Goal: Task Accomplishment & Management: Manage account settings

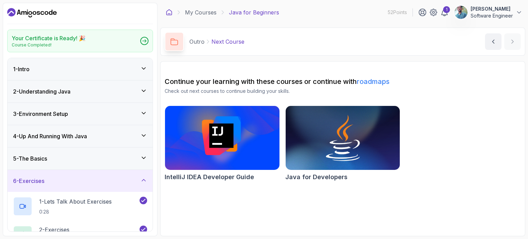
click at [172, 9] on icon at bounding box center [169, 12] width 7 height 7
click at [519, 10] on icon at bounding box center [519, 12] width 7 height 7
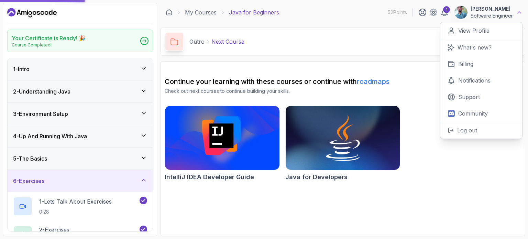
click at [519, 10] on icon at bounding box center [519, 12] width 7 height 7
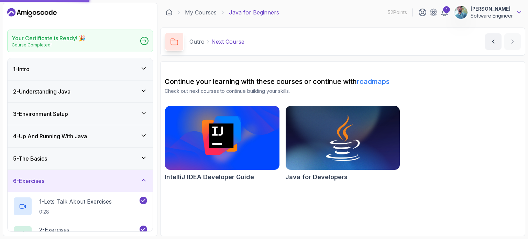
click at [520, 15] on icon at bounding box center [519, 12] width 7 height 7
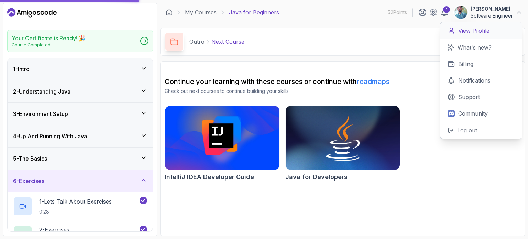
click at [492, 33] on link "View Profile" at bounding box center [481, 30] width 82 height 17
click at [465, 29] on p "View Profile" at bounding box center [473, 30] width 31 height 8
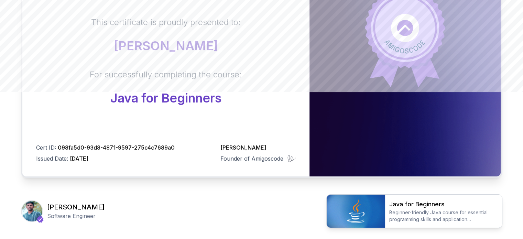
scroll to position [196, 0]
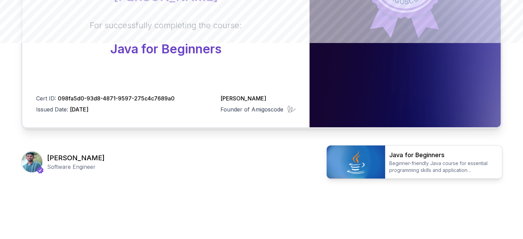
click at [353, 158] on img at bounding box center [356, 161] width 58 height 33
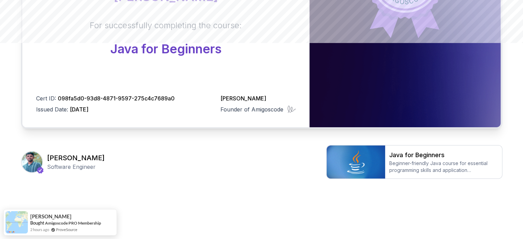
click at [33, 161] on img at bounding box center [32, 162] width 21 height 21
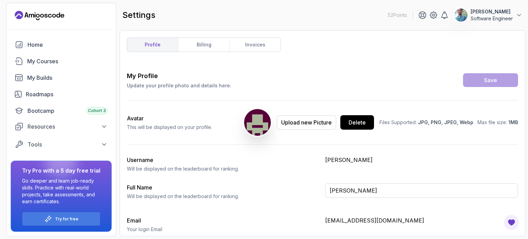
type input "Software Engineer"
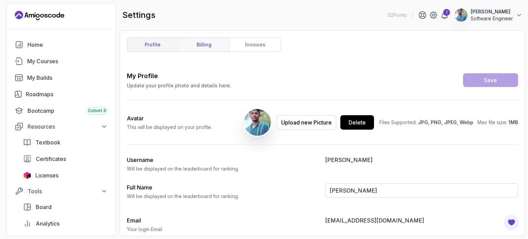
scroll to position [29, 0]
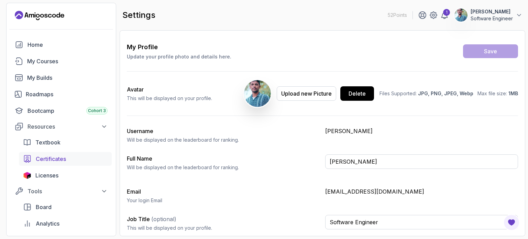
click at [66, 155] on span "Certificates" at bounding box center [51, 159] width 30 height 8
click at [55, 156] on span "Certificates" at bounding box center [51, 159] width 30 height 8
click at [36, 153] on link "Certificates" at bounding box center [65, 159] width 93 height 14
click at [48, 151] on div "Textbook Certificates 1 Licenses" at bounding box center [65, 158] width 93 height 47
click at [45, 159] on span "Certificates" at bounding box center [51, 159] width 30 height 8
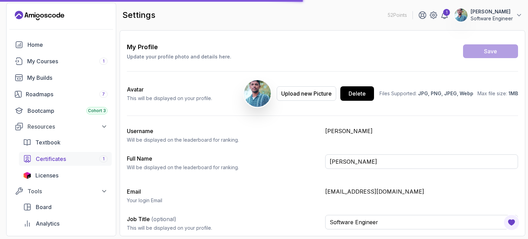
click at [104, 163] on link "Certificates 1" at bounding box center [65, 159] width 93 height 14
click at [87, 160] on div "Certificates 1" at bounding box center [72, 159] width 72 height 8
